Goal: Information Seeking & Learning: Learn about a topic

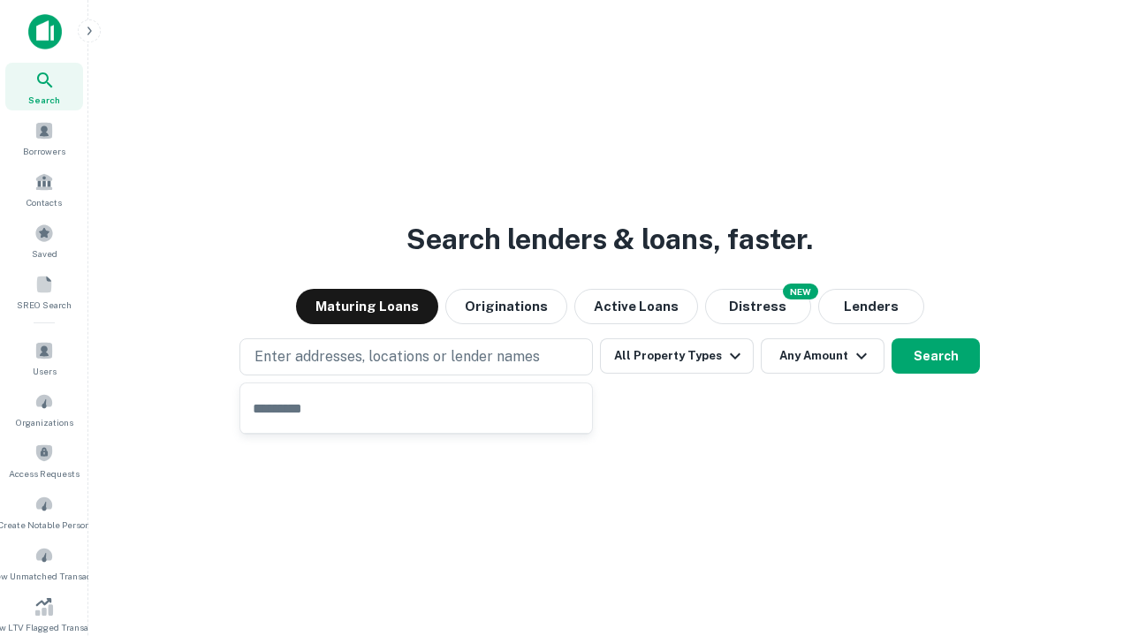
type input "**********"
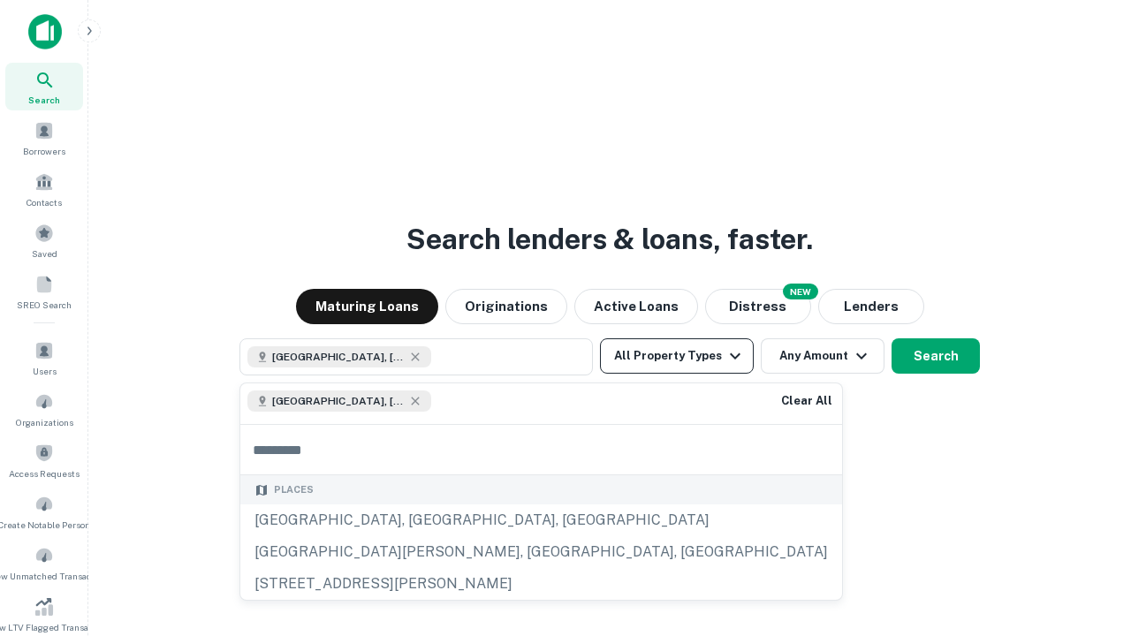
click at [677, 356] on button "All Property Types" at bounding box center [677, 355] width 154 height 35
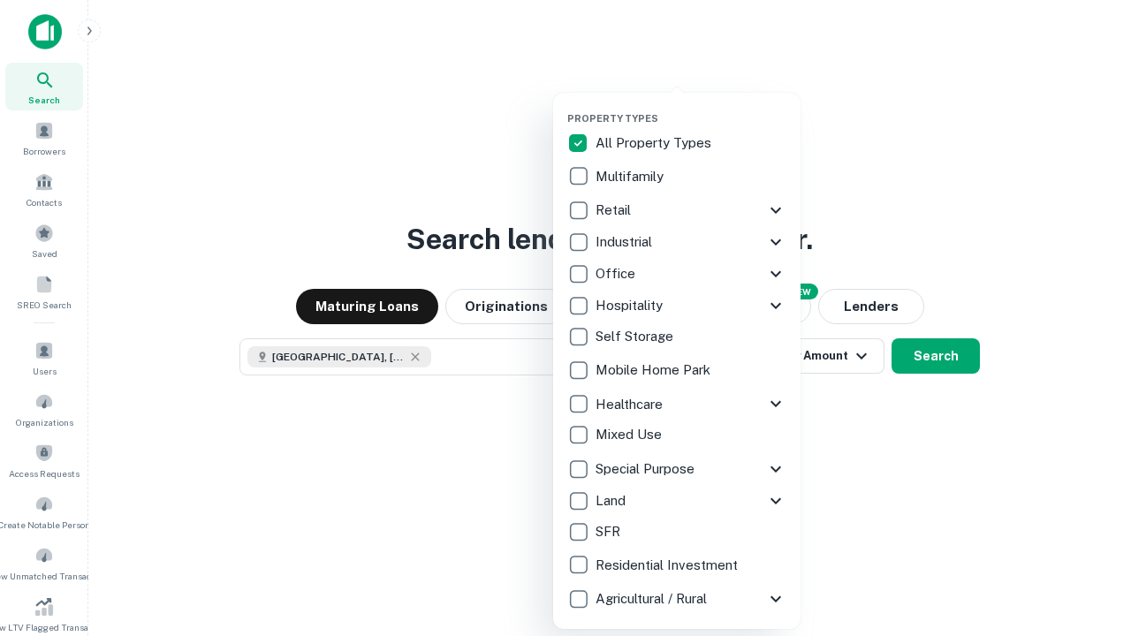
click at [691, 107] on button "button" at bounding box center [690, 107] width 247 height 1
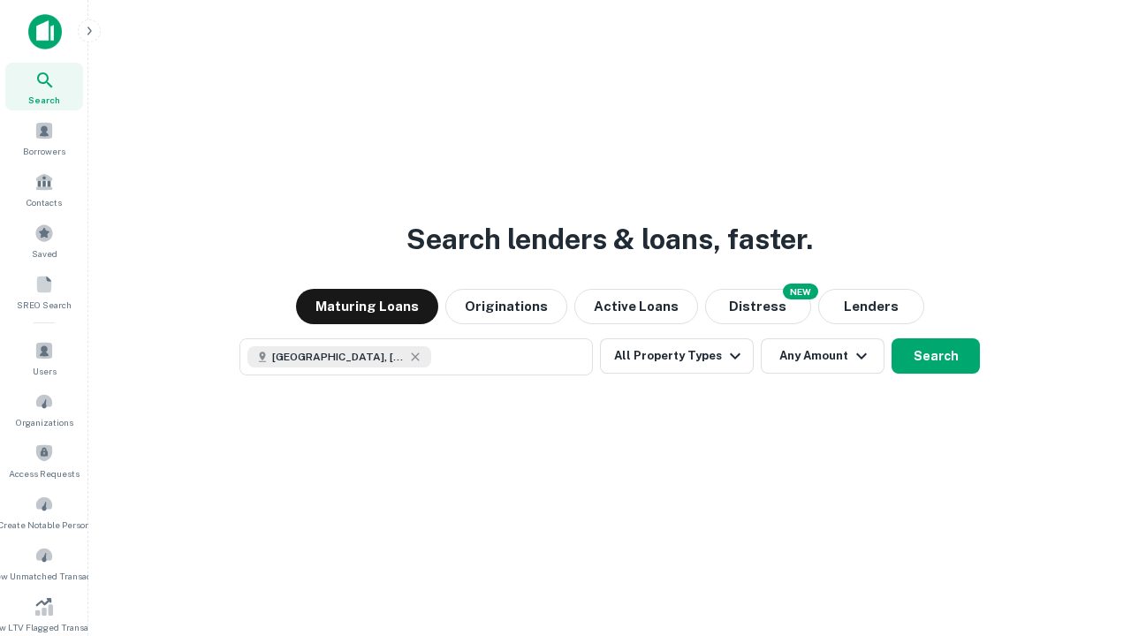
scroll to position [10, 213]
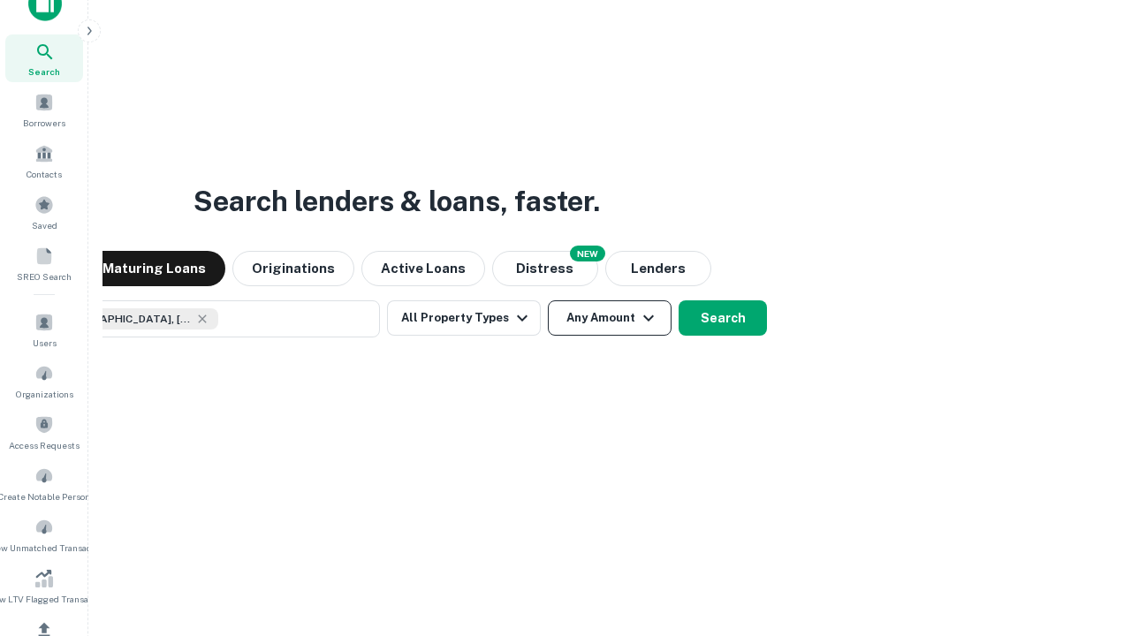
click at [548, 300] on button "Any Amount" at bounding box center [610, 317] width 124 height 35
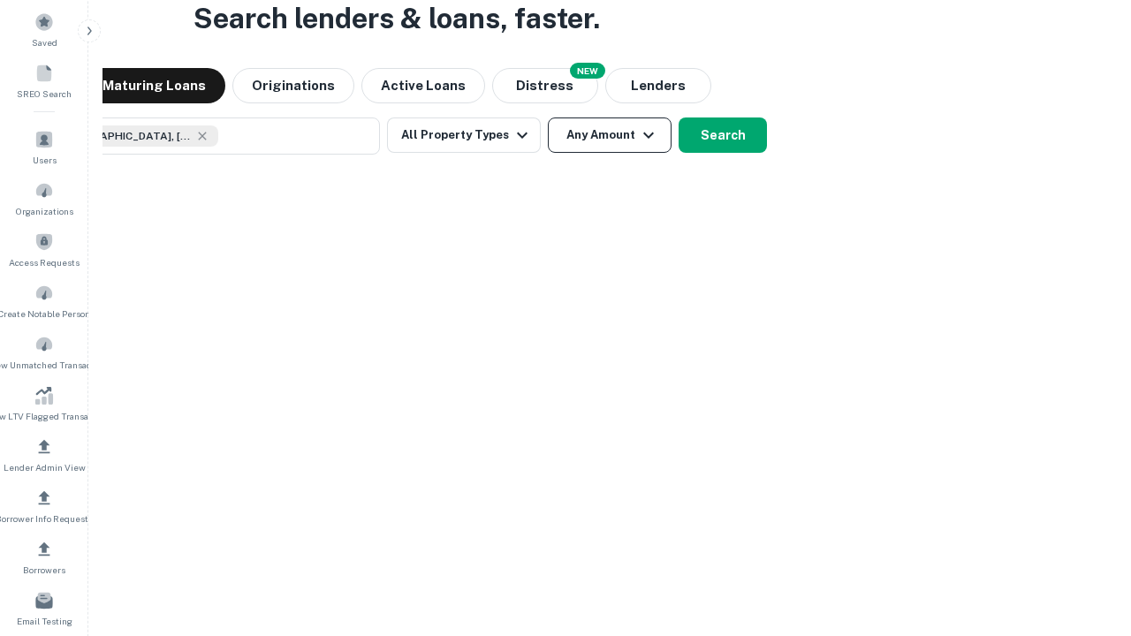
scroll to position [127, 500]
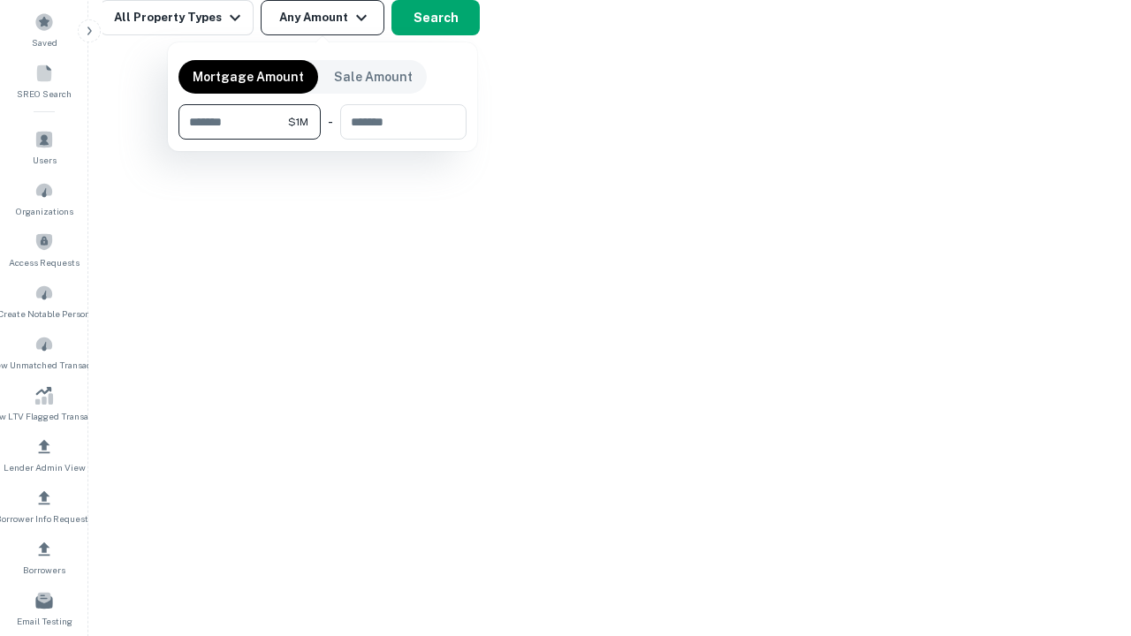
type input "*******"
click at [322, 140] on button "button" at bounding box center [322, 140] width 288 height 1
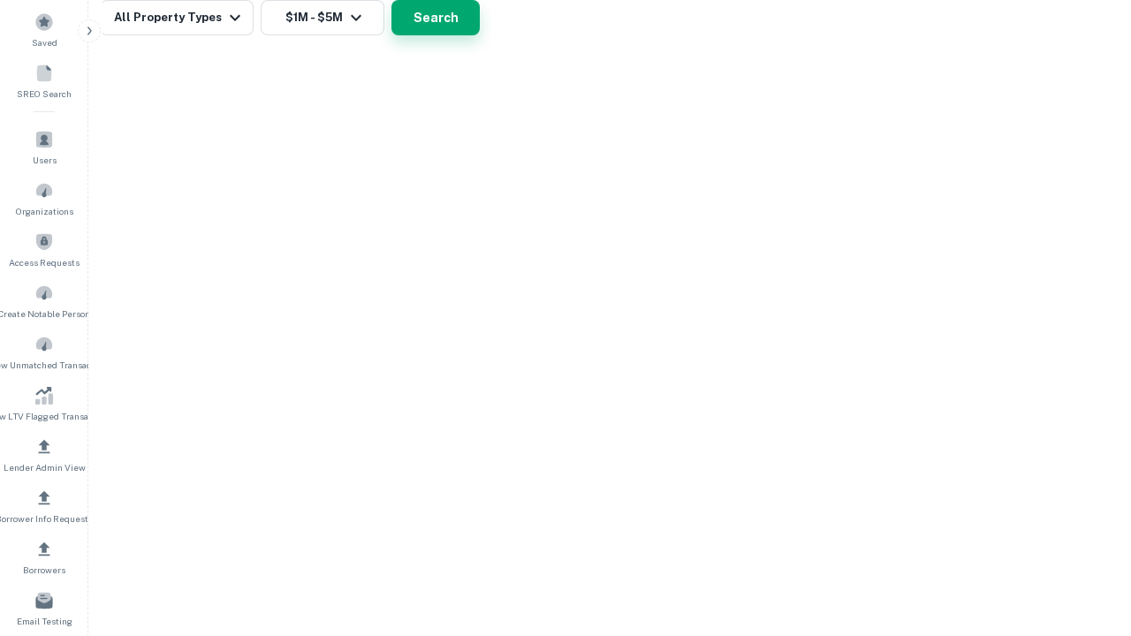
click at [480, 35] on button "Search" at bounding box center [435, 17] width 88 height 35
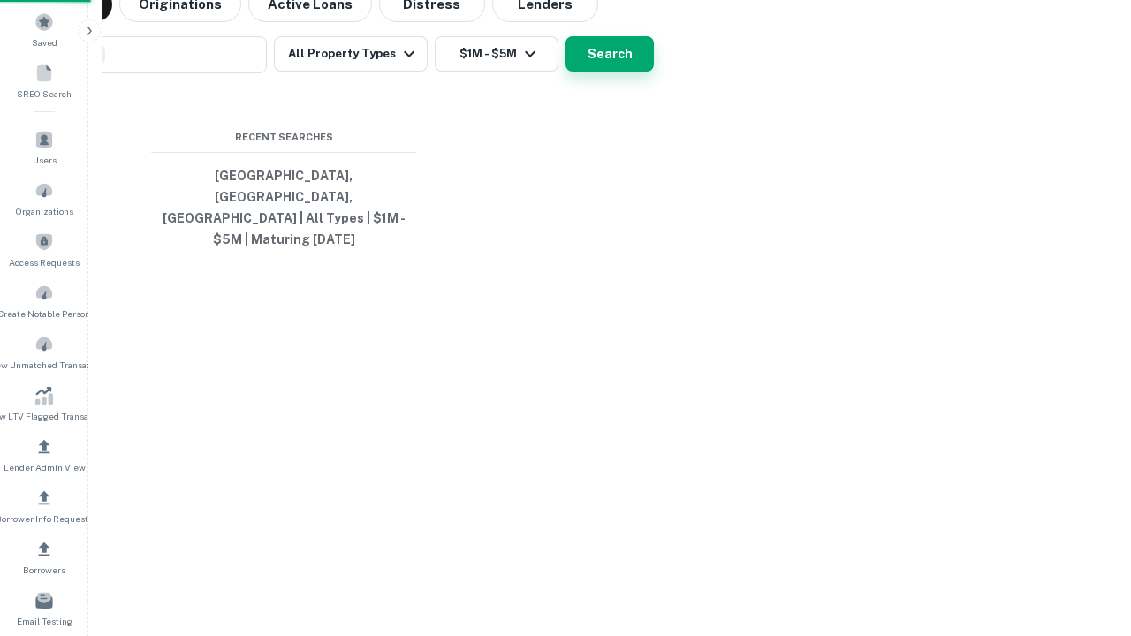
scroll to position [28, 0]
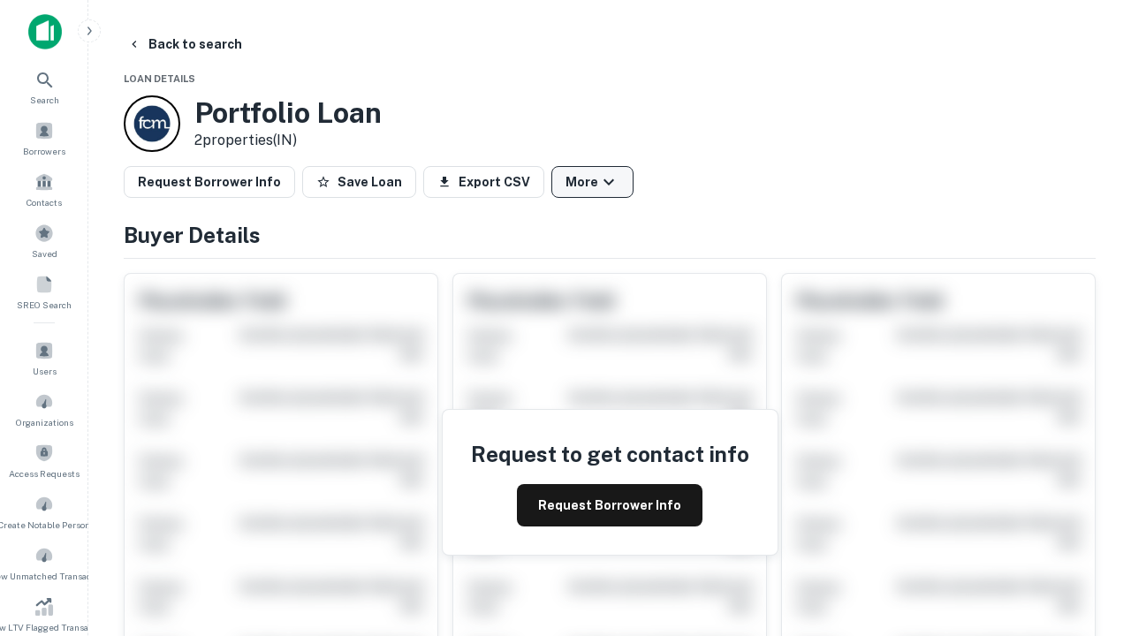
click at [592, 182] on button "More" at bounding box center [592, 182] width 82 height 32
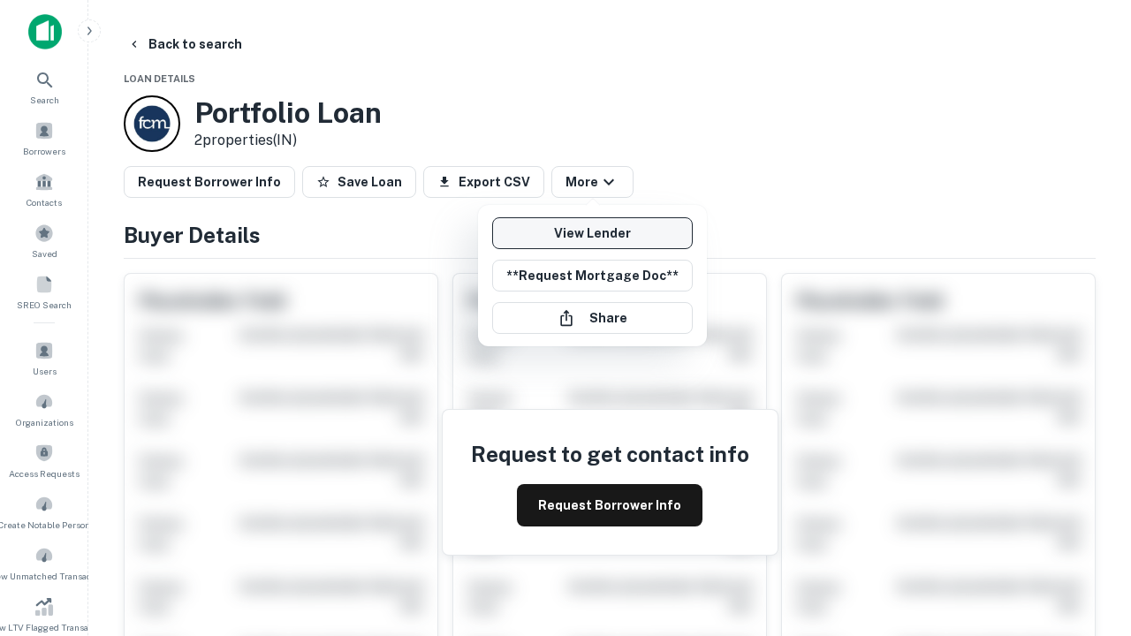
click at [592, 233] on link "View Lender" at bounding box center [592, 233] width 201 height 32
